Goal: Check status

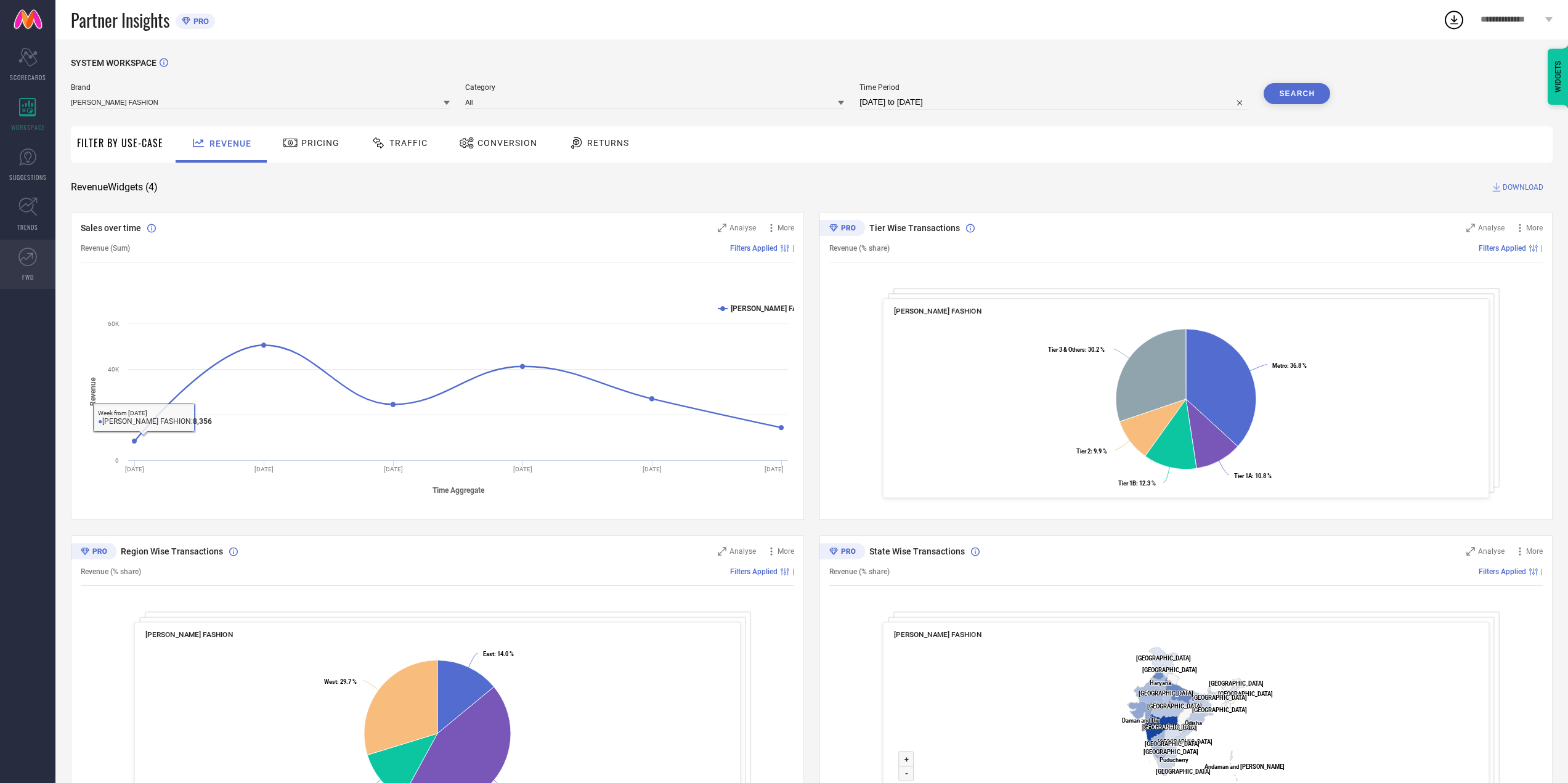
click at [25, 250] on icon at bounding box center [27, 256] width 19 height 19
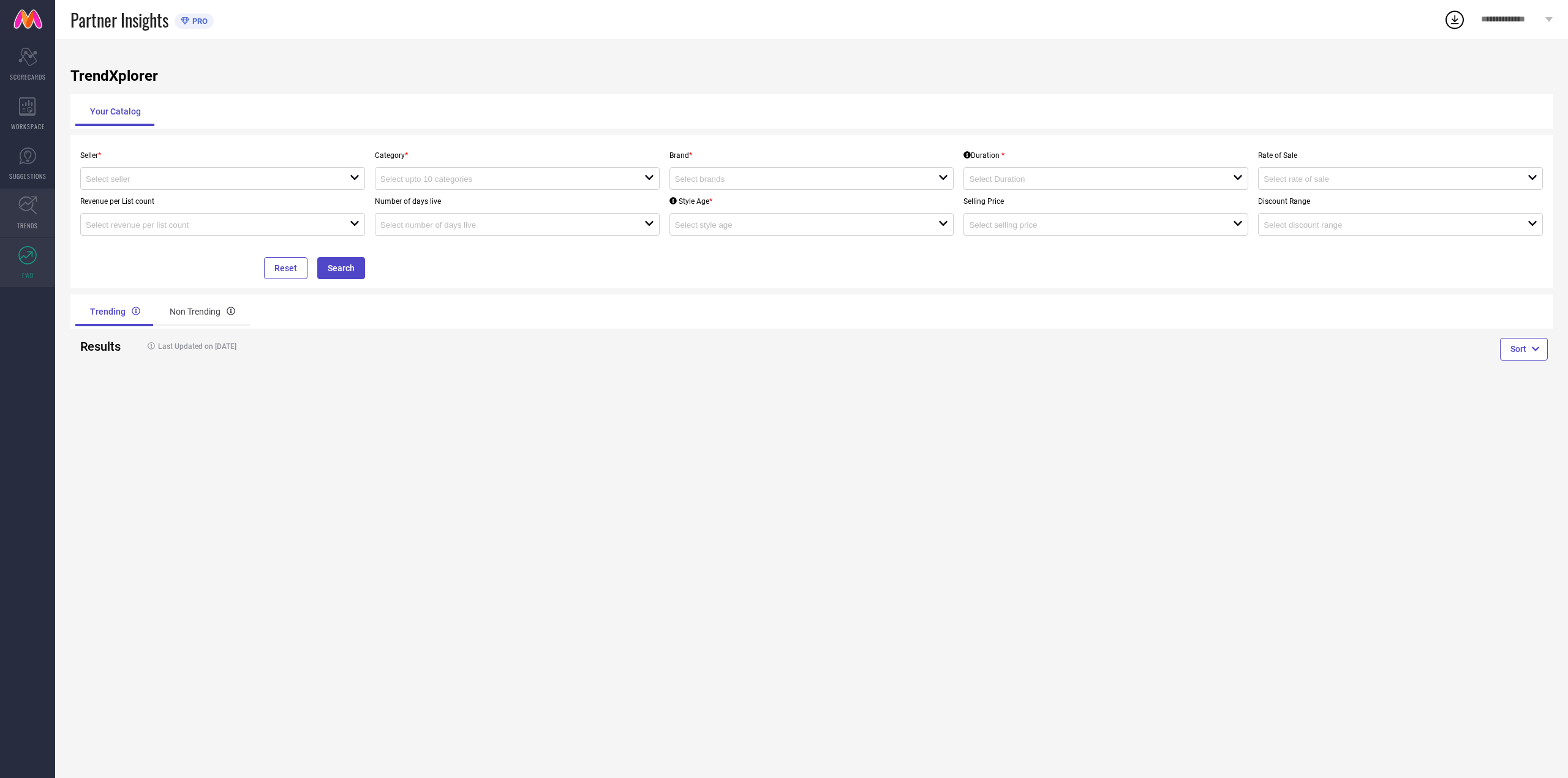
click at [27, 213] on icon at bounding box center [28, 205] width 19 height 19
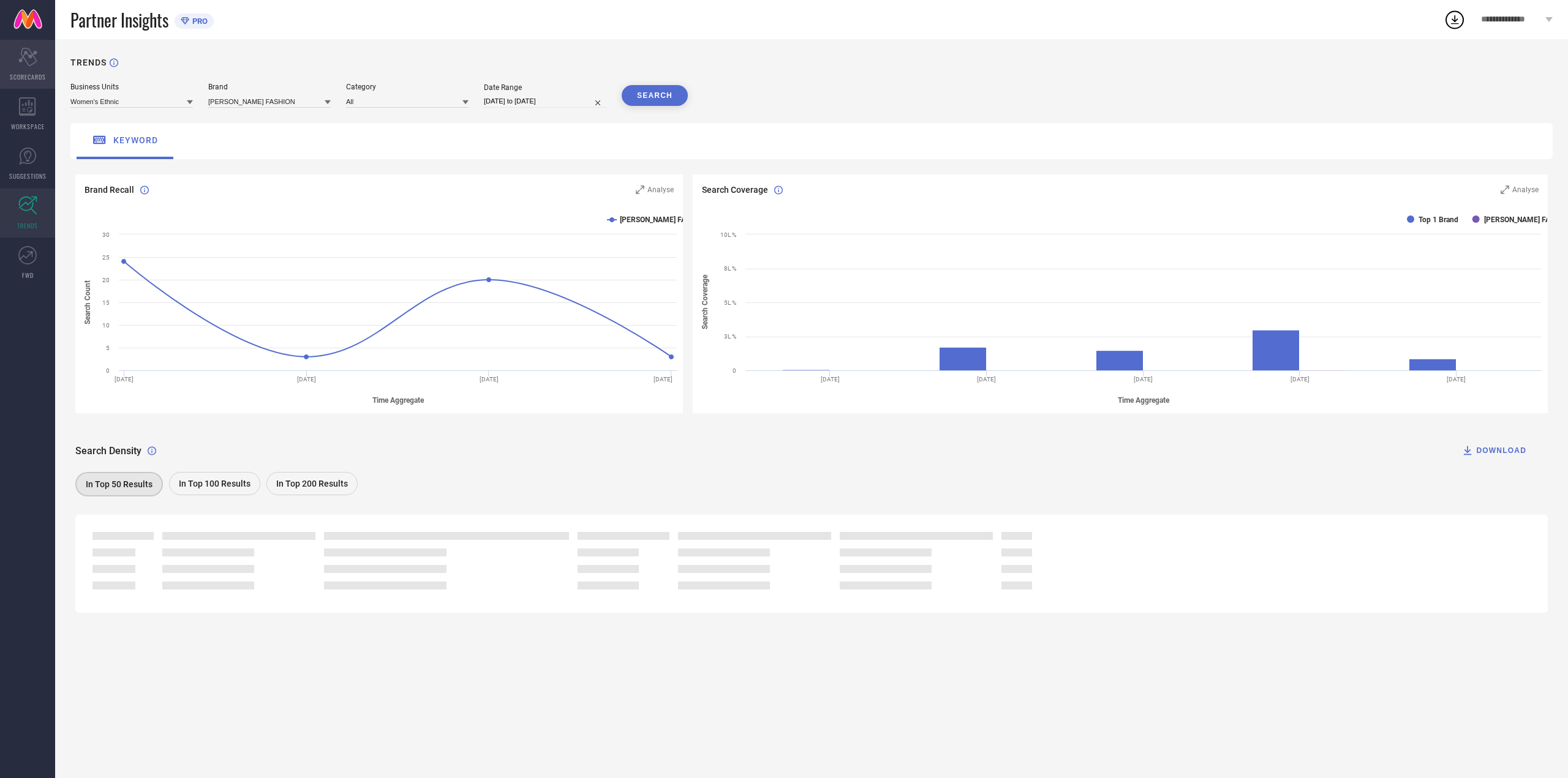
click at [21, 85] on div "Scorecard SCORECARDS" at bounding box center [27, 64] width 55 height 49
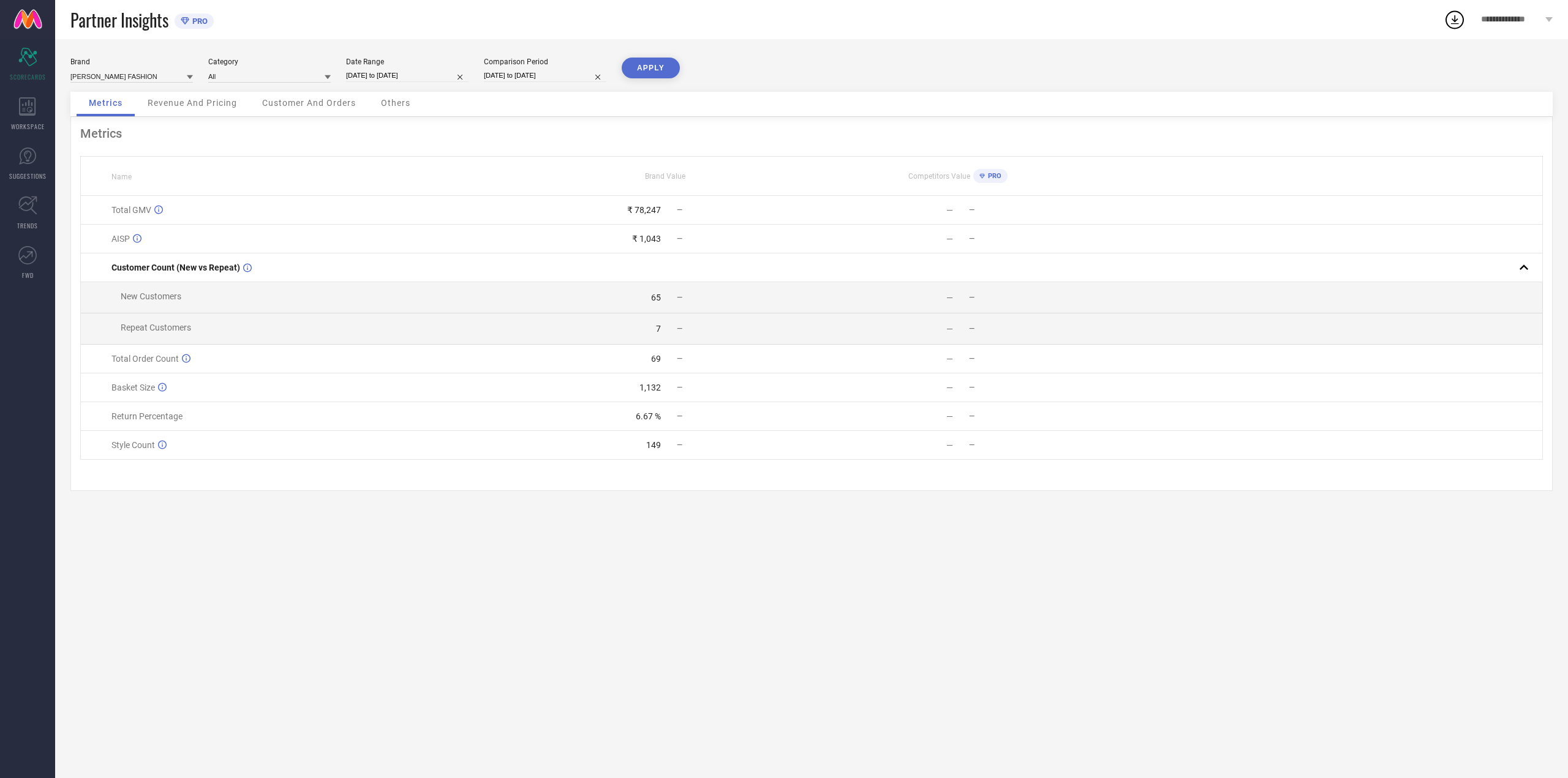
click at [247, 87] on div "Brand [PERSON_NAME] FASHION Category All Date Range [DATE] to [DATE] Comparison…" at bounding box center [811, 75] width 1482 height 34
click at [218, 104] on span "Revenue And Pricing" at bounding box center [192, 103] width 89 height 10
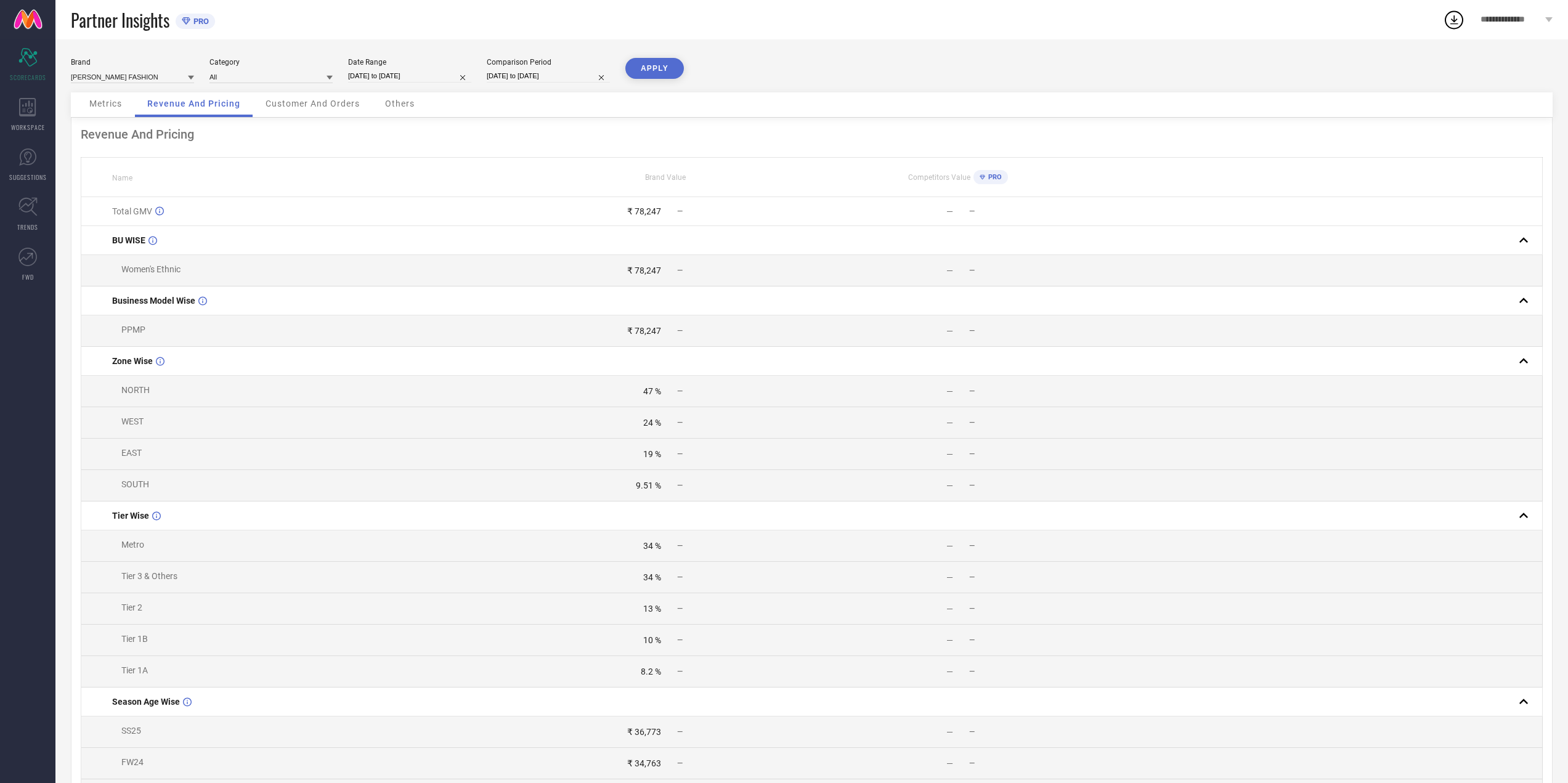
click at [378, 72] on input "[DATE] to [DATE]" at bounding box center [410, 76] width 123 height 13
select select "7"
select select "2025"
select select "8"
select select "2025"
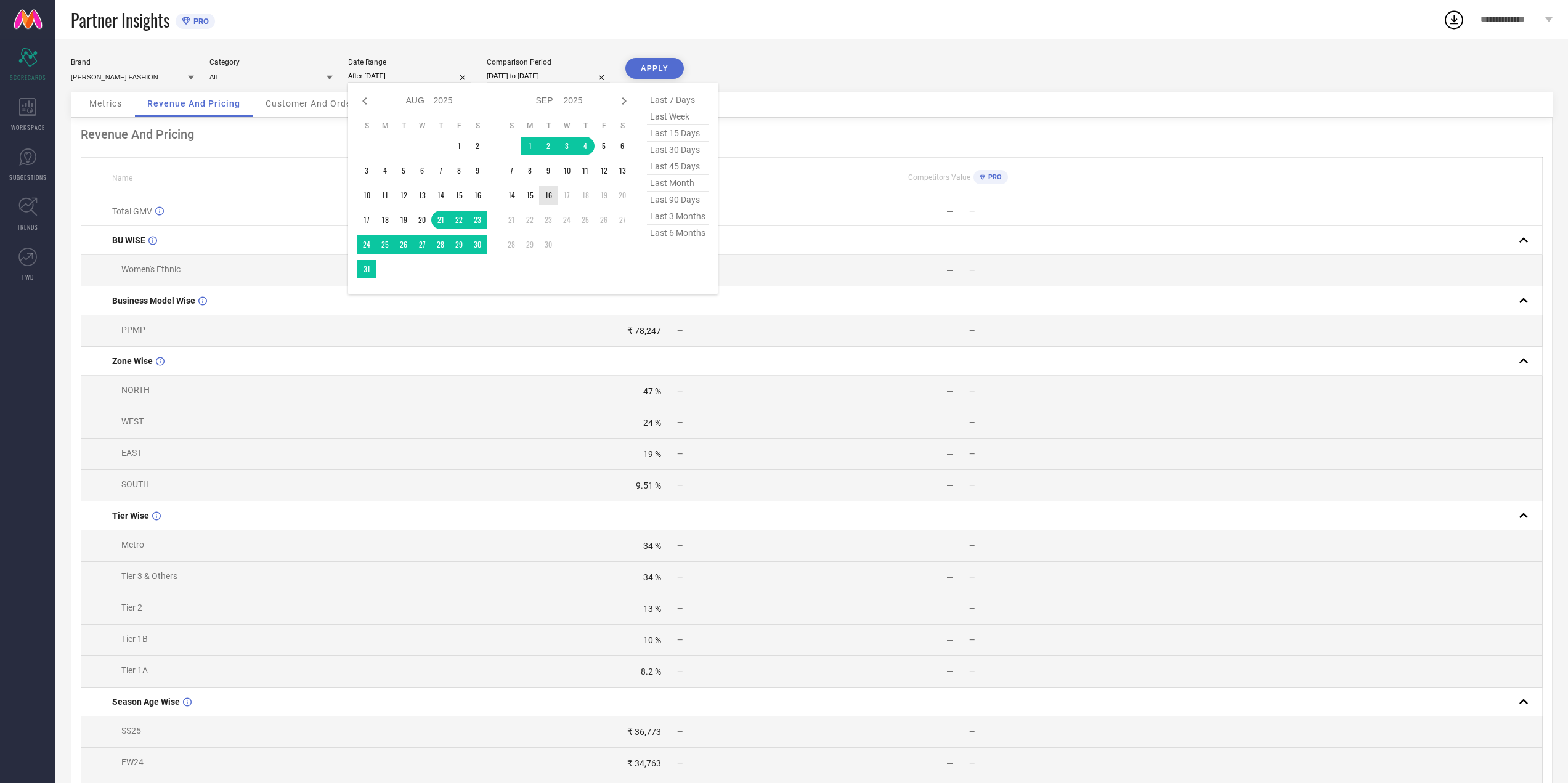
click at [544, 193] on td "16" at bounding box center [548, 195] width 19 height 19
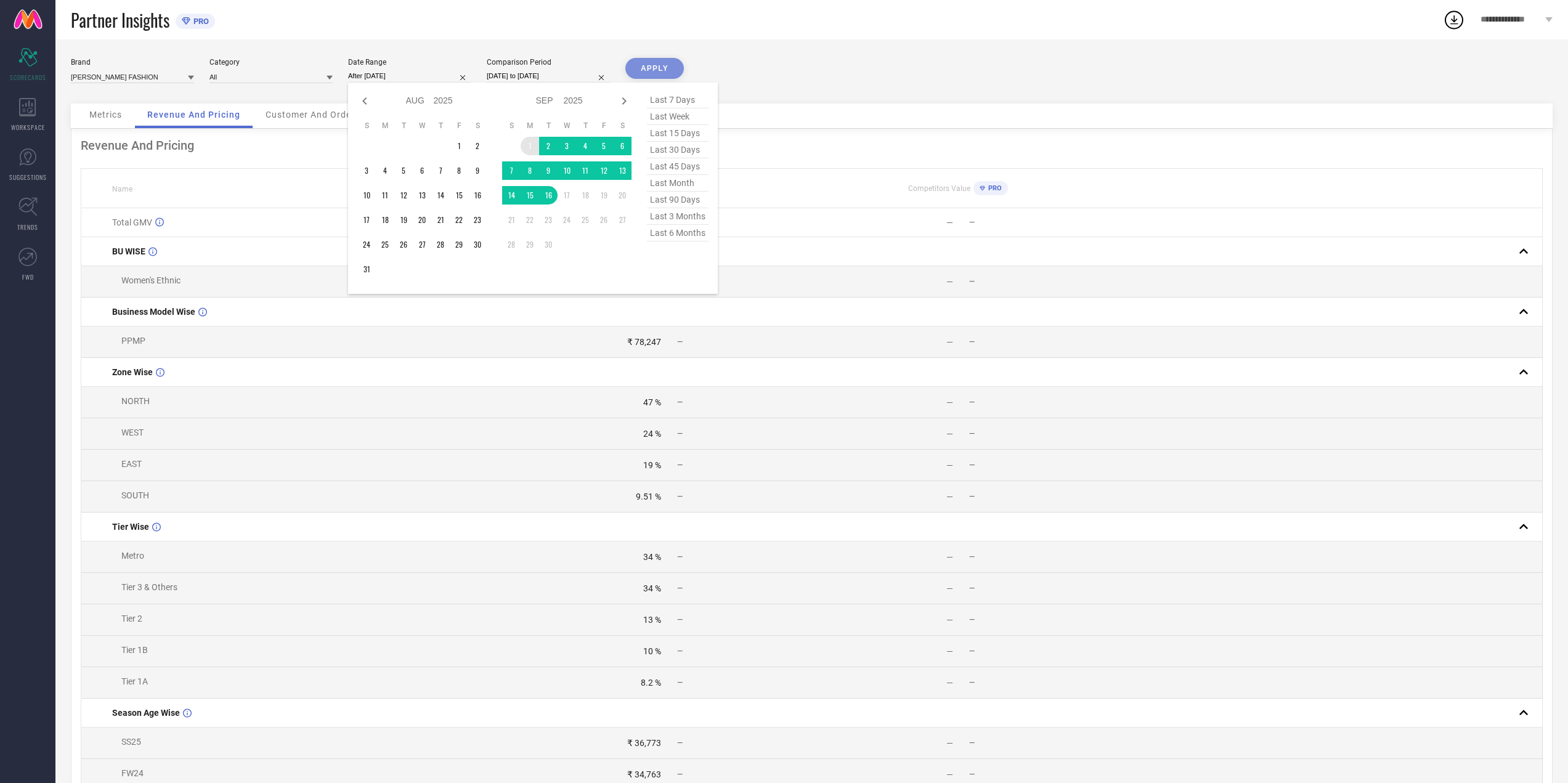
type input "[DATE] to [DATE]"
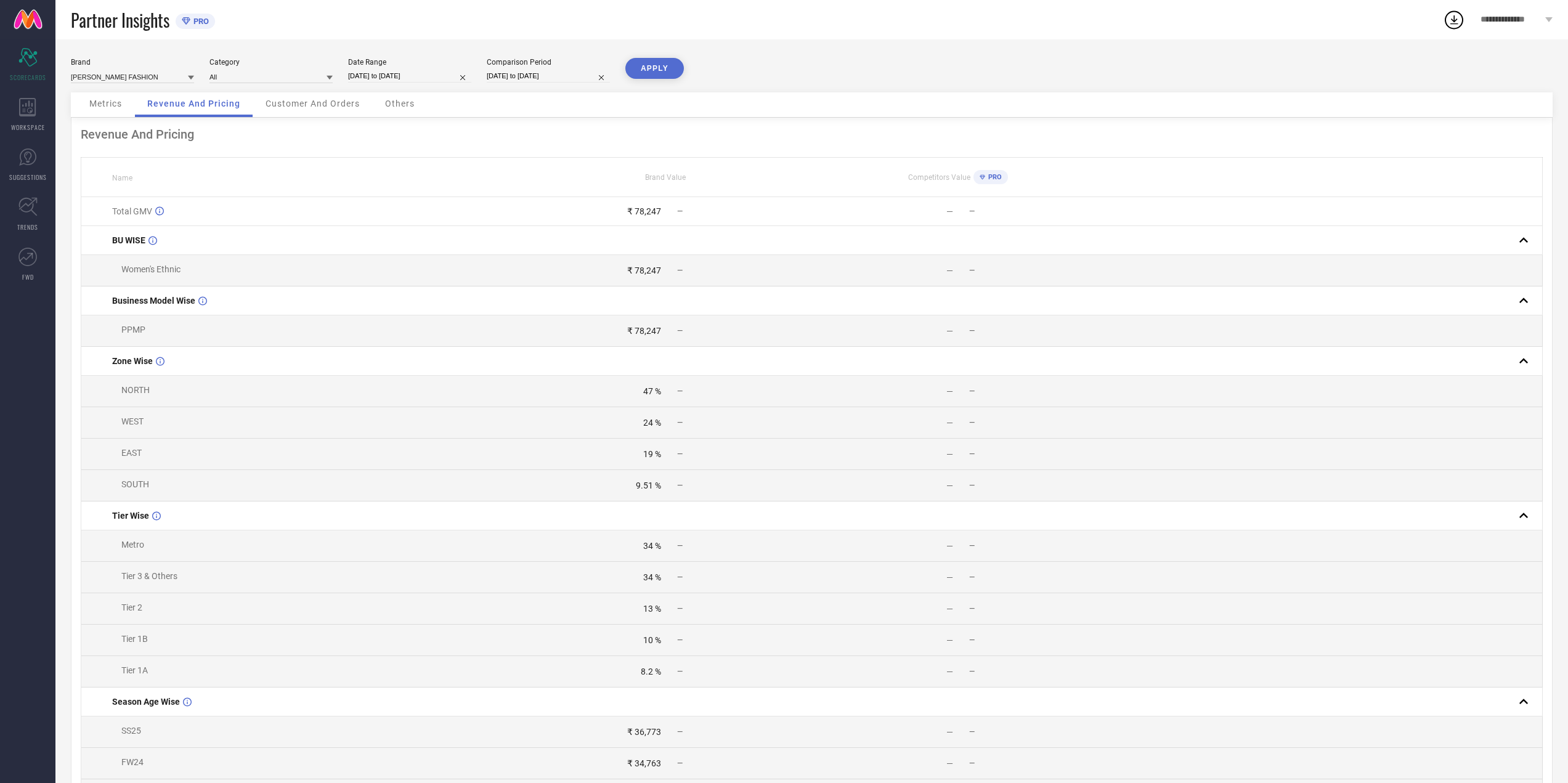
click at [654, 57] on div "Brand [PERSON_NAME] FASHION Category All Date Range [DATE] to [DATE] Comparison…" at bounding box center [812, 464] width 1512 height 851
click at [660, 68] on button "APPLY" at bounding box center [654, 68] width 59 height 21
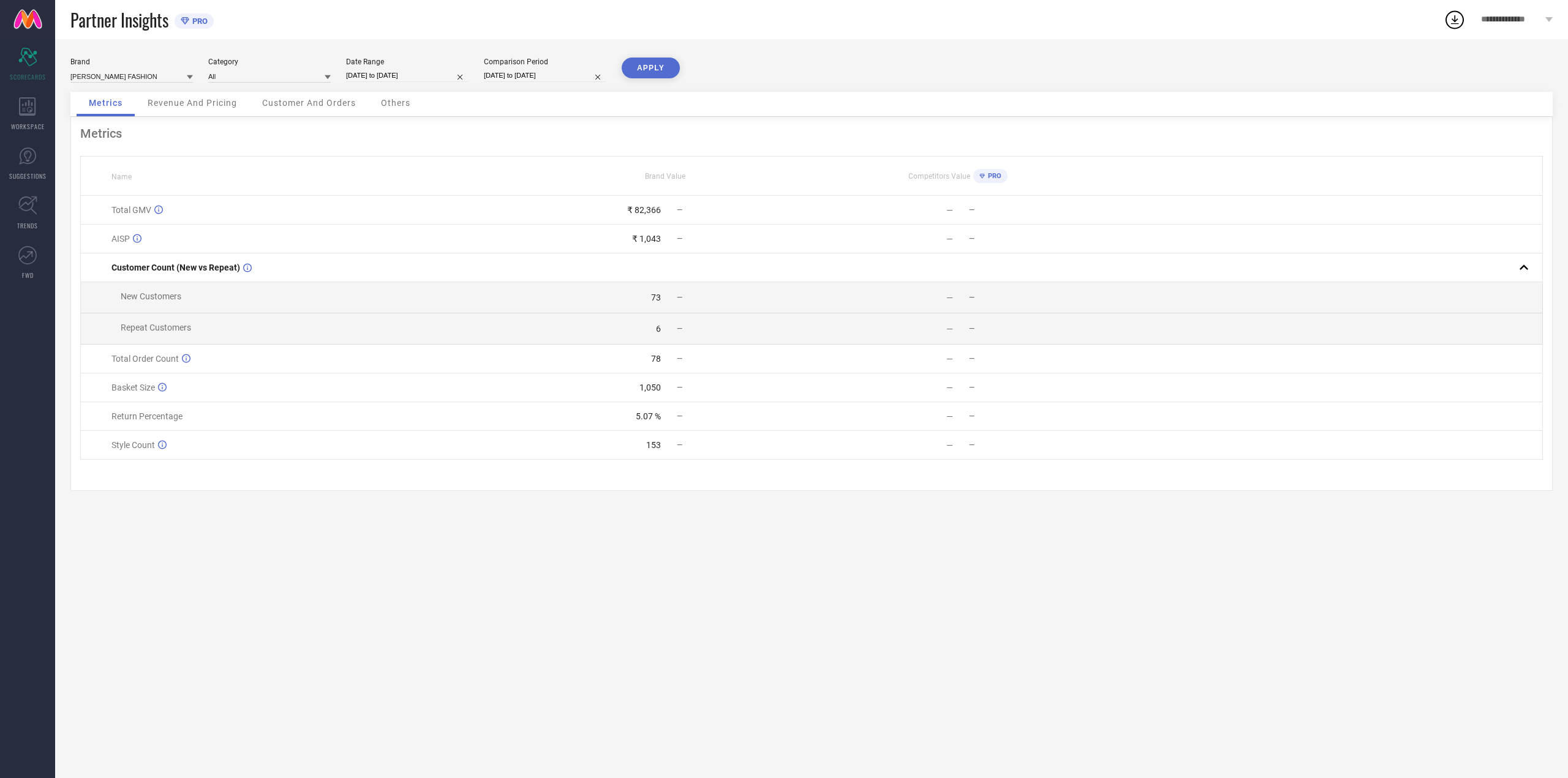
click at [239, 103] on div "Revenue And Pricing" at bounding box center [192, 103] width 114 height 24
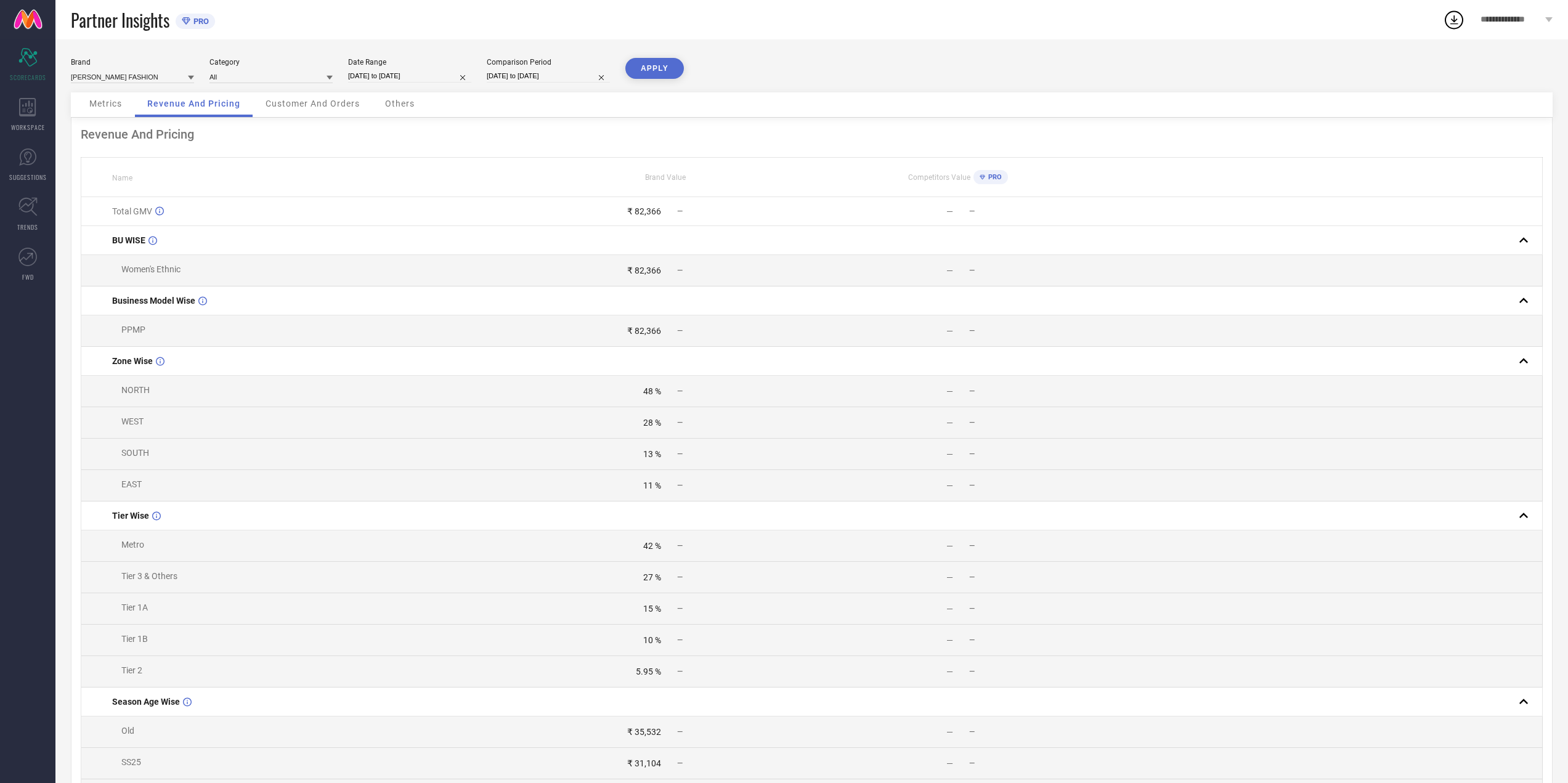
click at [201, 22] on span "PRO" at bounding box center [199, 21] width 19 height 9
click at [33, 129] on span "WORKSPACE" at bounding box center [28, 127] width 34 height 9
